Goal: Information Seeking & Learning: Find contact information

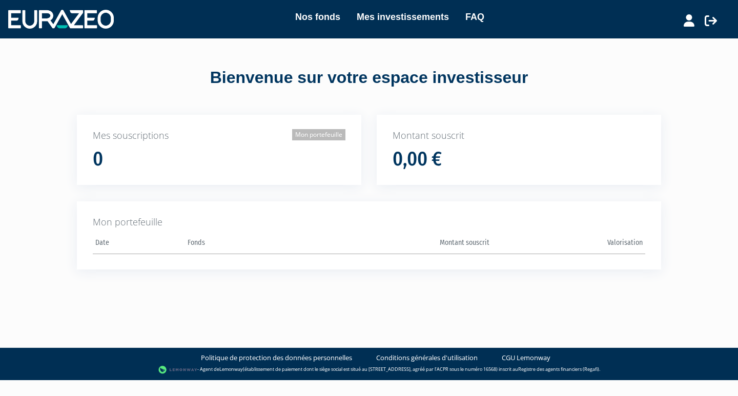
click at [315, 135] on link "Mon portefeuille" at bounding box center [318, 134] width 53 height 11
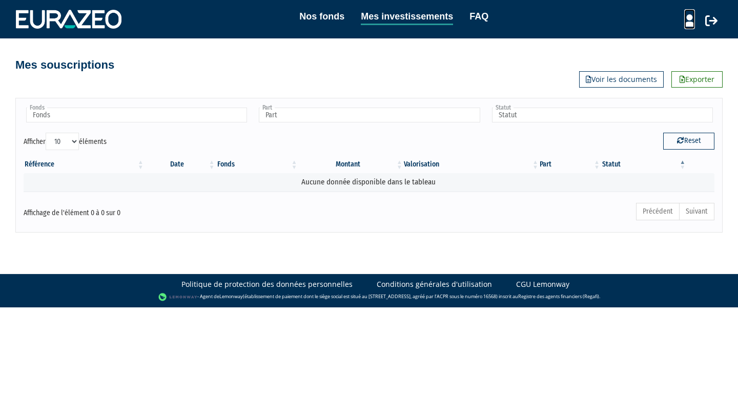
click at [688, 20] on icon at bounding box center [689, 20] width 11 height 12
click at [660, 41] on link "Mon profil" at bounding box center [671, 42] width 82 height 14
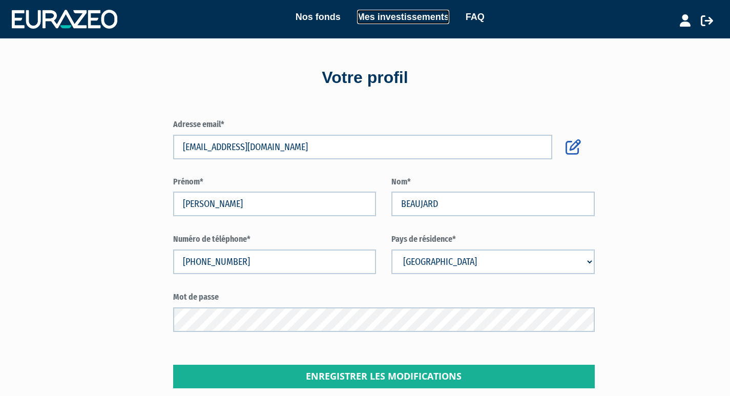
click at [392, 14] on link "Mes investissements" at bounding box center [403, 17] width 92 height 14
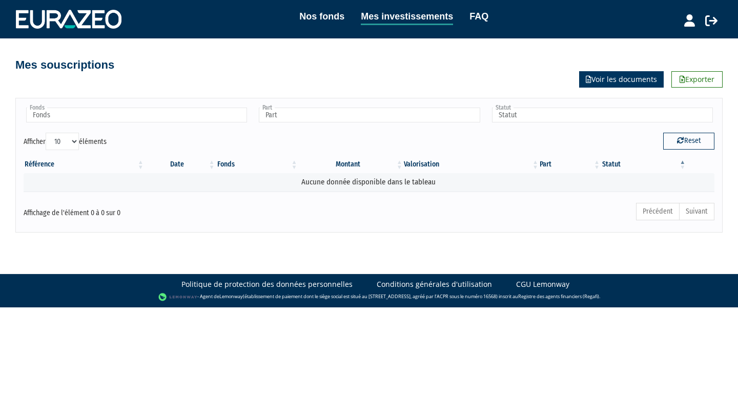
click at [612, 79] on link "Voir les documents" at bounding box center [621, 79] width 85 height 16
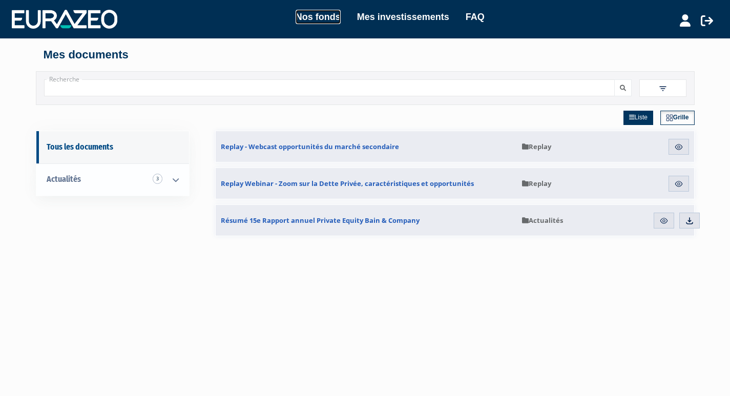
click at [322, 15] on link "Nos fonds" at bounding box center [318, 17] width 45 height 14
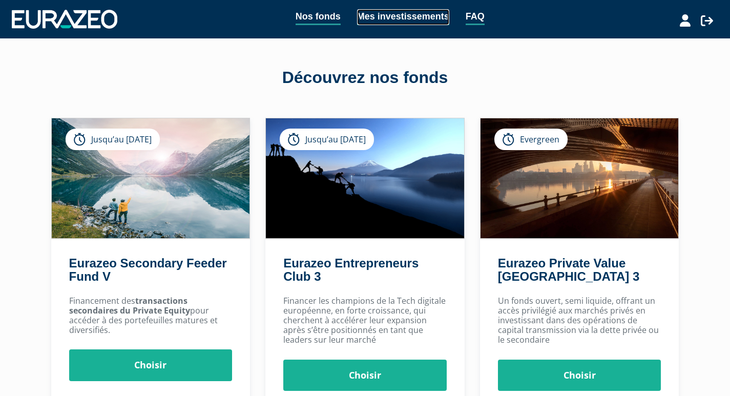
click at [430, 13] on link "Mes investissements" at bounding box center [403, 17] width 92 height 16
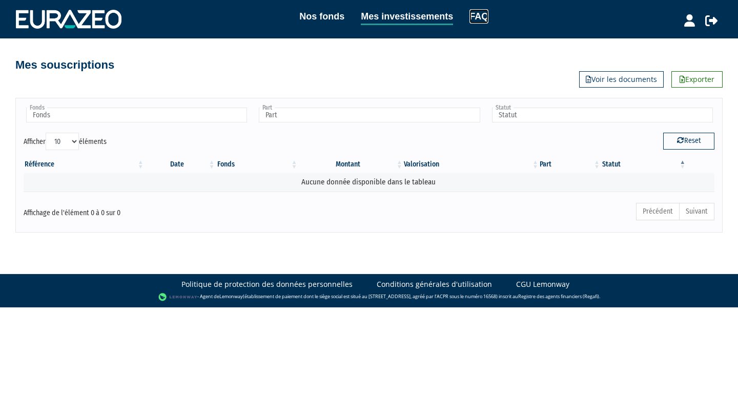
click at [478, 14] on link "FAQ" at bounding box center [478, 16] width 19 height 14
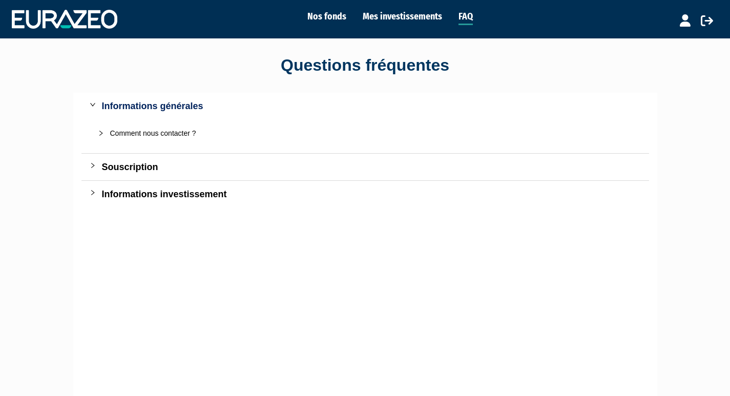
click at [192, 133] on div "Comment nous contacter ?" at bounding box center [371, 133] width 523 height 11
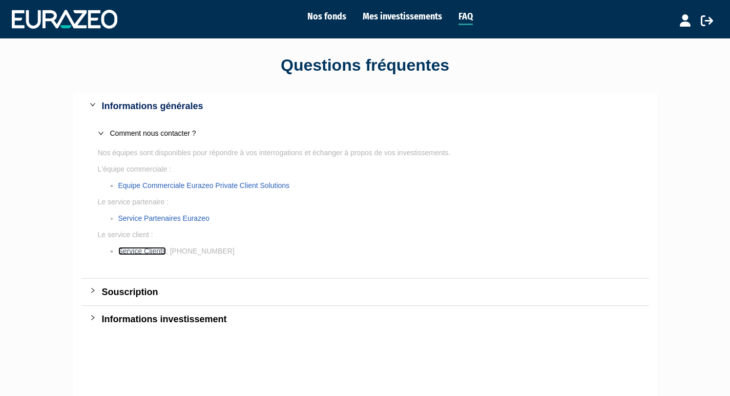
click at [152, 249] on link "Service Clients" at bounding box center [142, 251] width 48 height 8
click at [172, 319] on div "Informations investissement" at bounding box center [371, 319] width 539 height 14
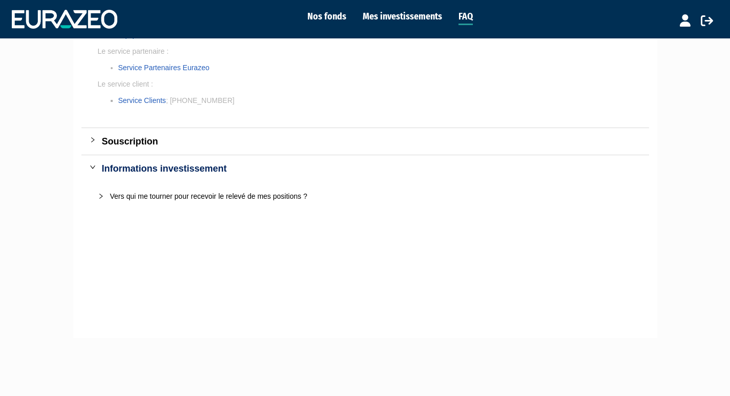
scroll to position [154, 0]
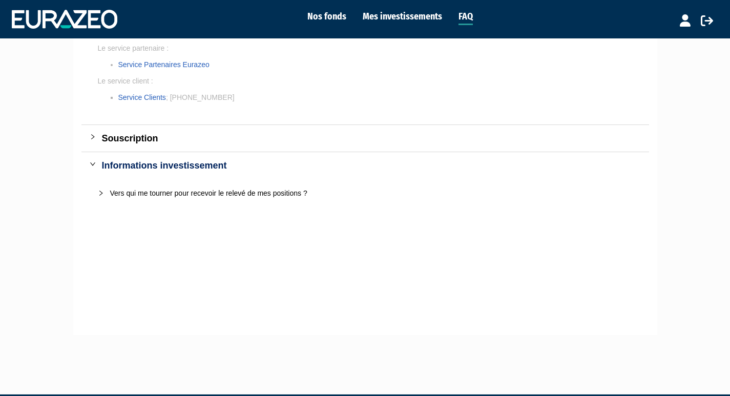
click at [226, 191] on div "Vers qui me tourner pour recevoir le relevé de mes positions ?" at bounding box center [371, 193] width 523 height 11
